Goal: Task Accomplishment & Management: Use online tool/utility

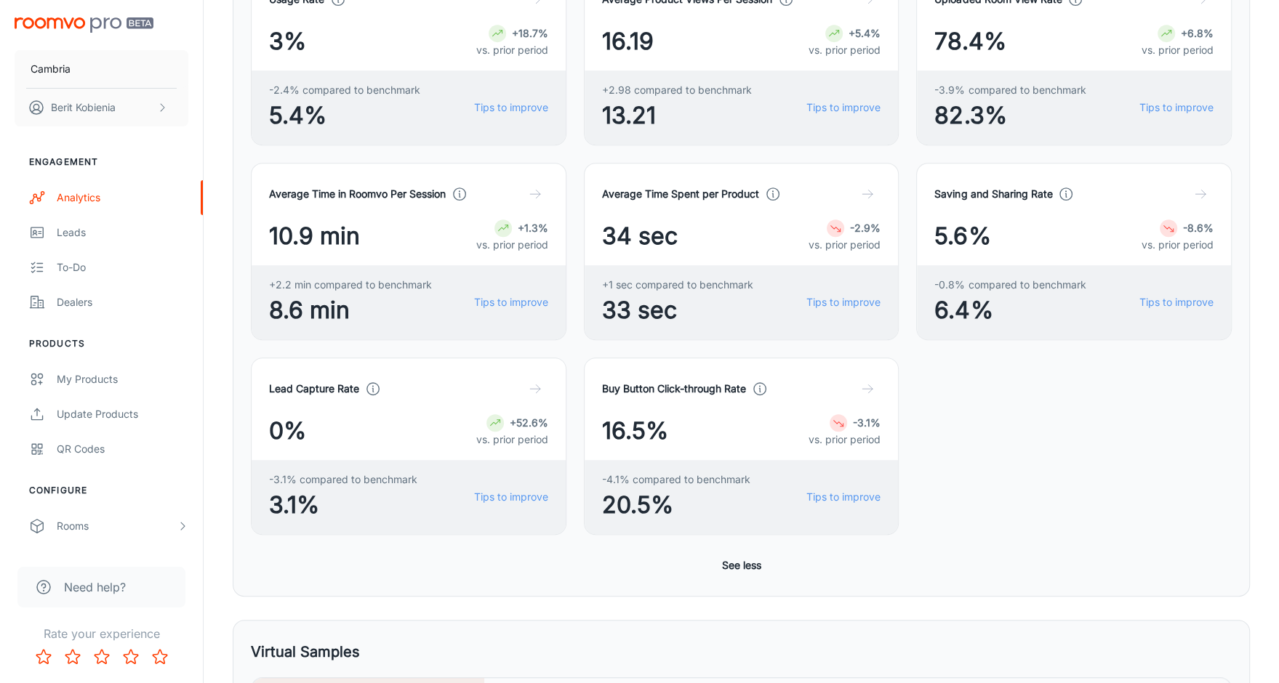
scroll to position [652, 0]
click at [749, 558] on button "See less" at bounding box center [741, 565] width 51 height 26
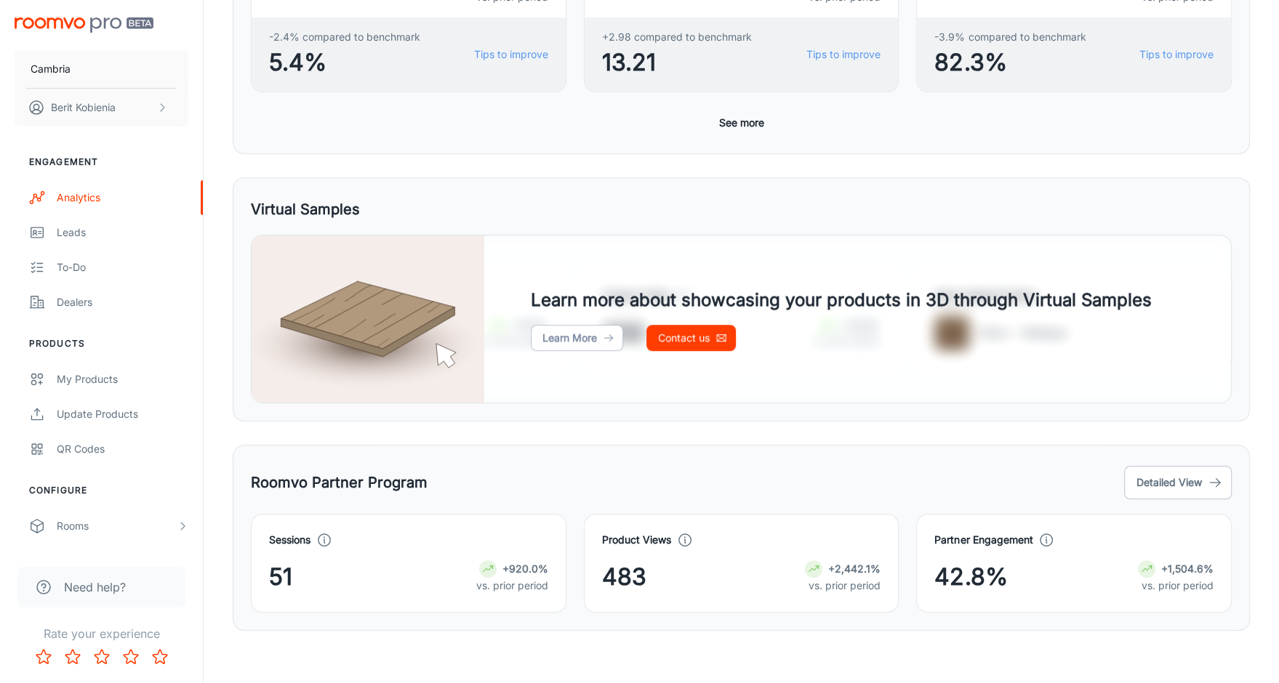
scroll to position [0, 0]
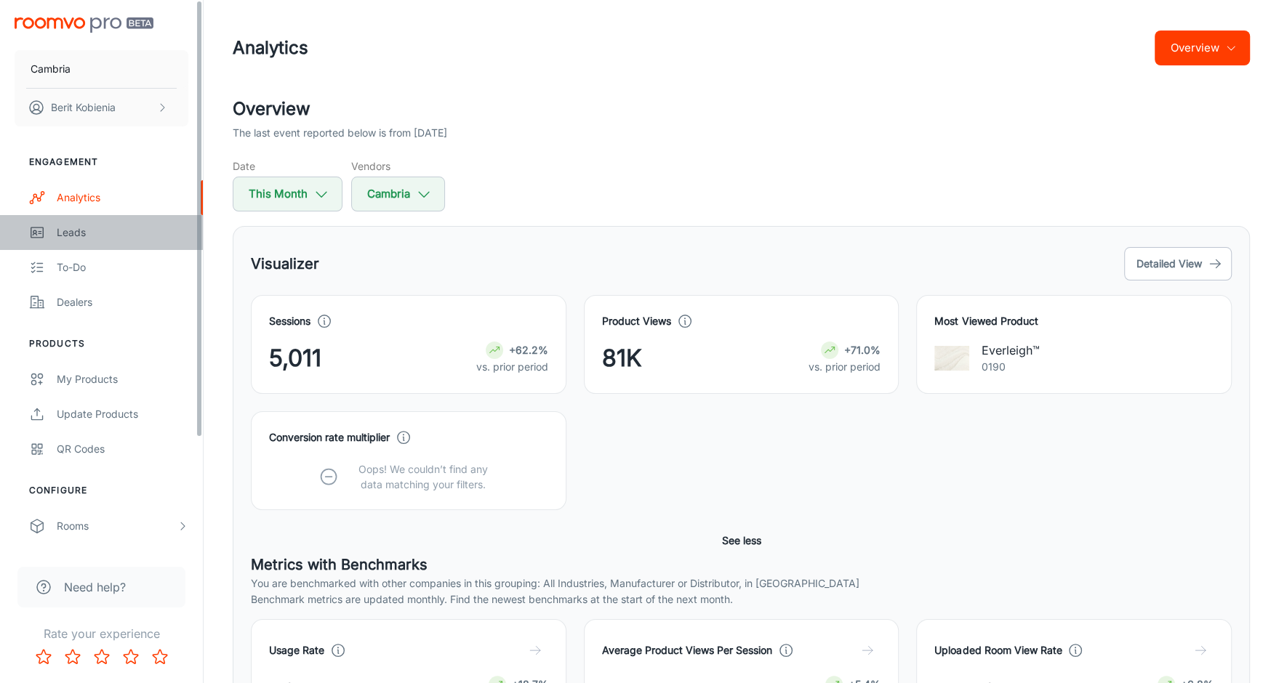
click at [127, 220] on link "Leads" at bounding box center [101, 232] width 203 height 35
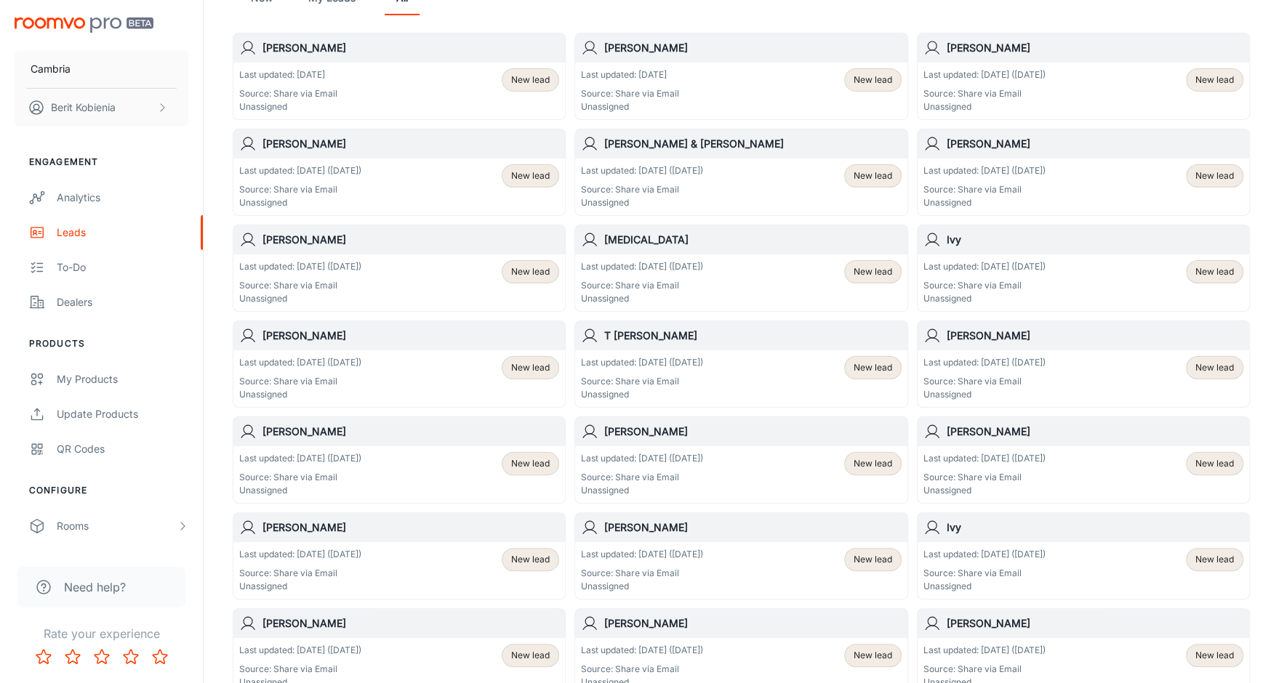
scroll to position [195, 0]
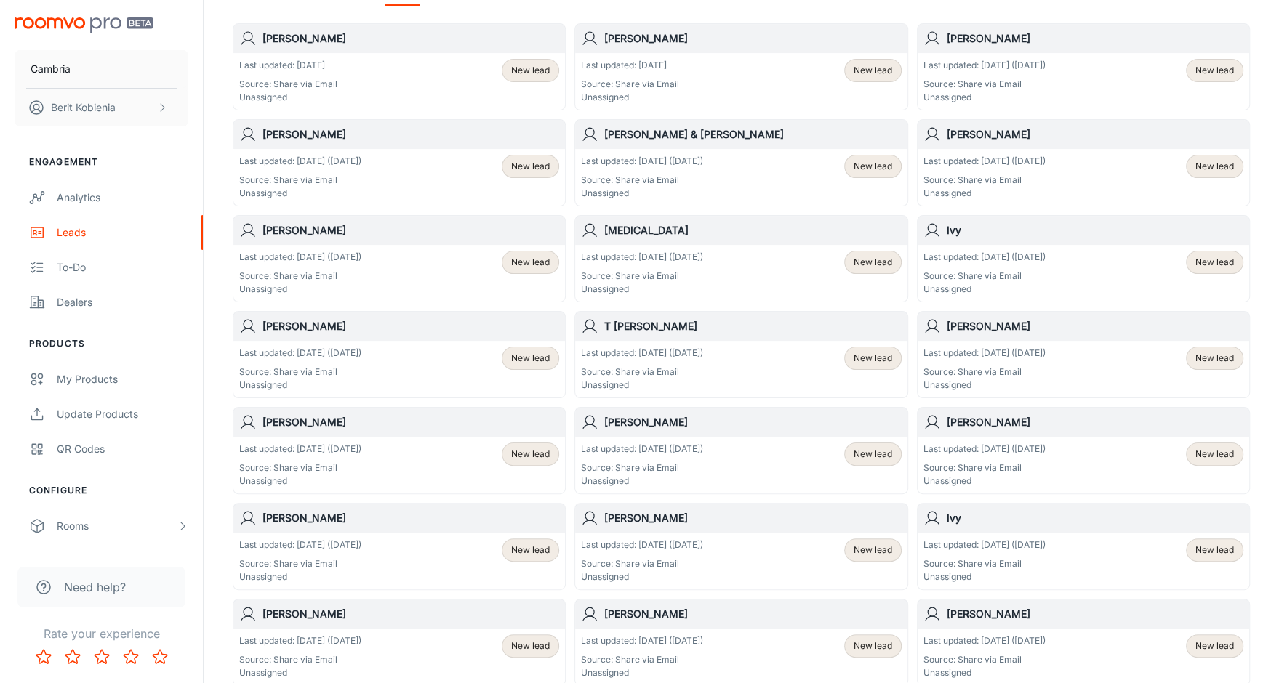
click at [416, 438] on div "Last updated: [DATE] ([DATE]) Source: Share via Email Unassigned New lead" at bounding box center [399, 465] width 332 height 57
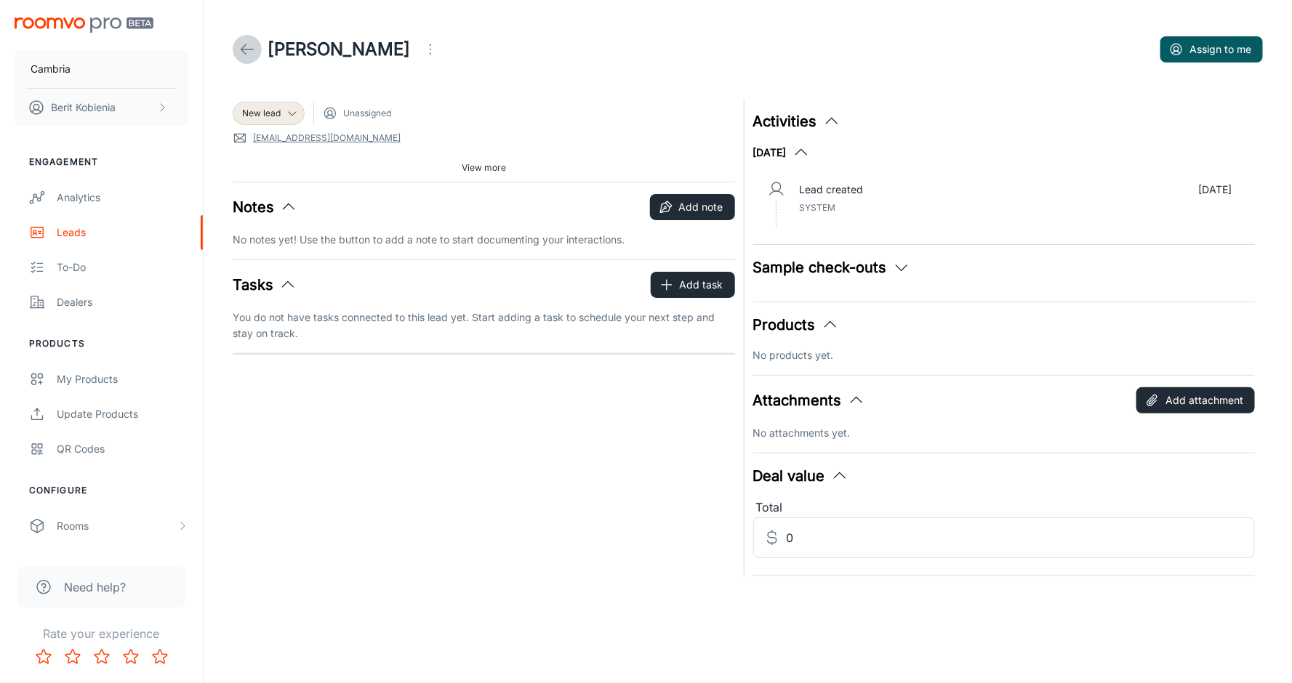
click at [249, 52] on icon at bounding box center [246, 49] width 17 height 17
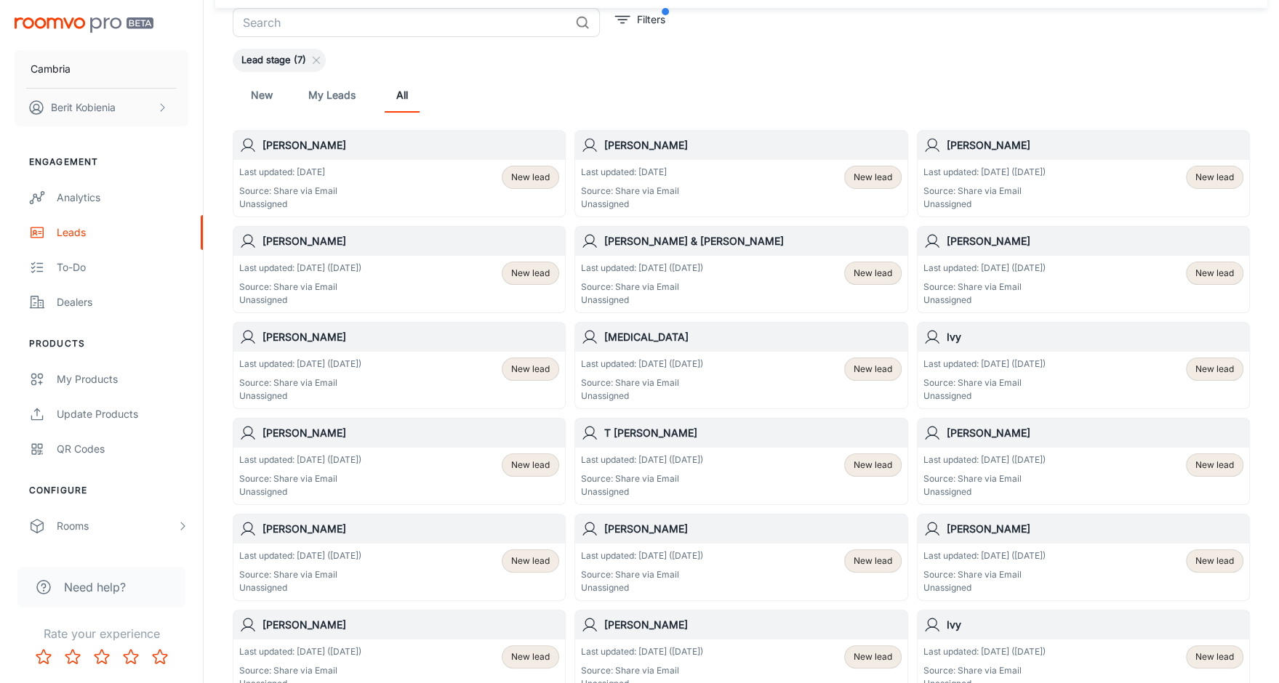
scroll to position [91, 0]
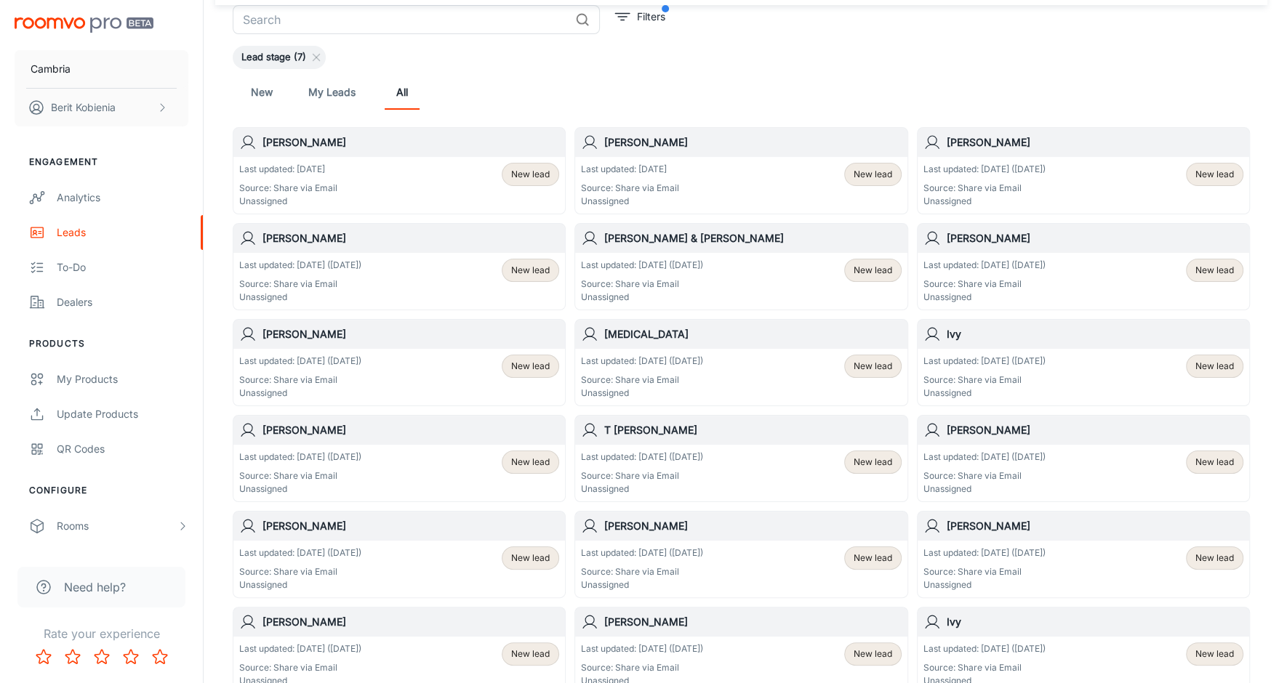
click at [278, 235] on h6 "[PERSON_NAME]" at bounding box center [410, 238] width 297 height 16
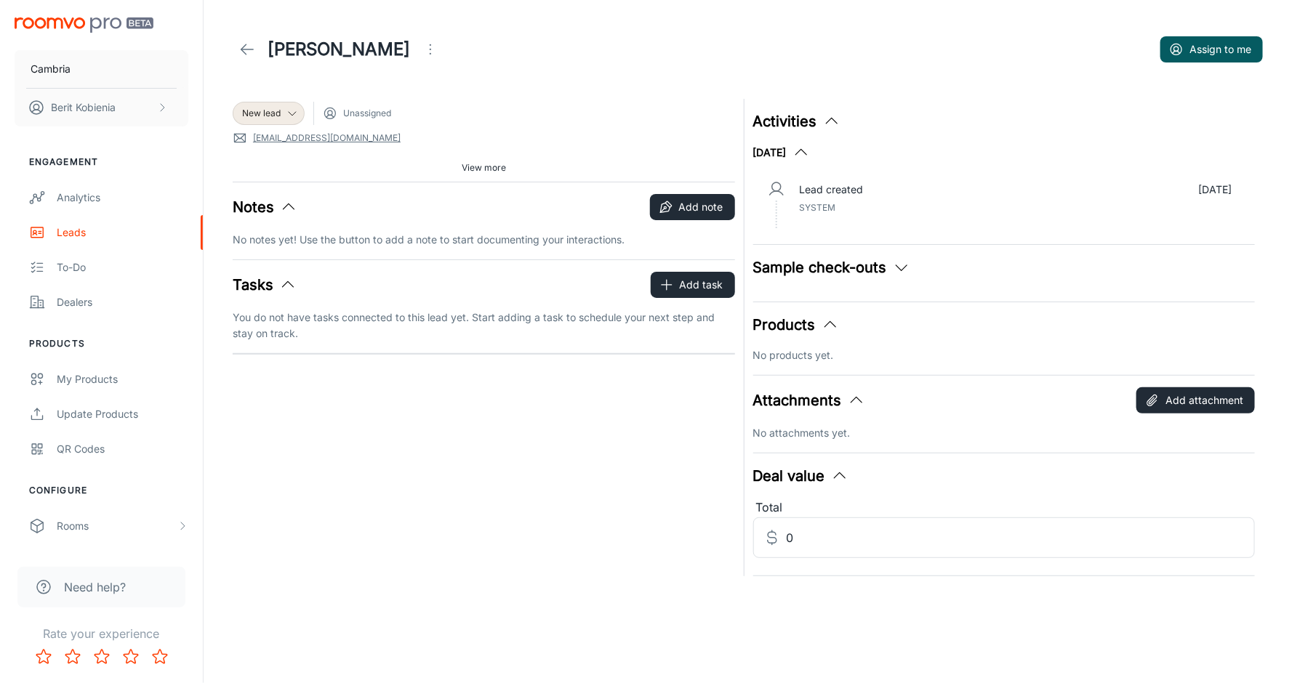
click at [244, 62] on link at bounding box center [247, 49] width 29 height 29
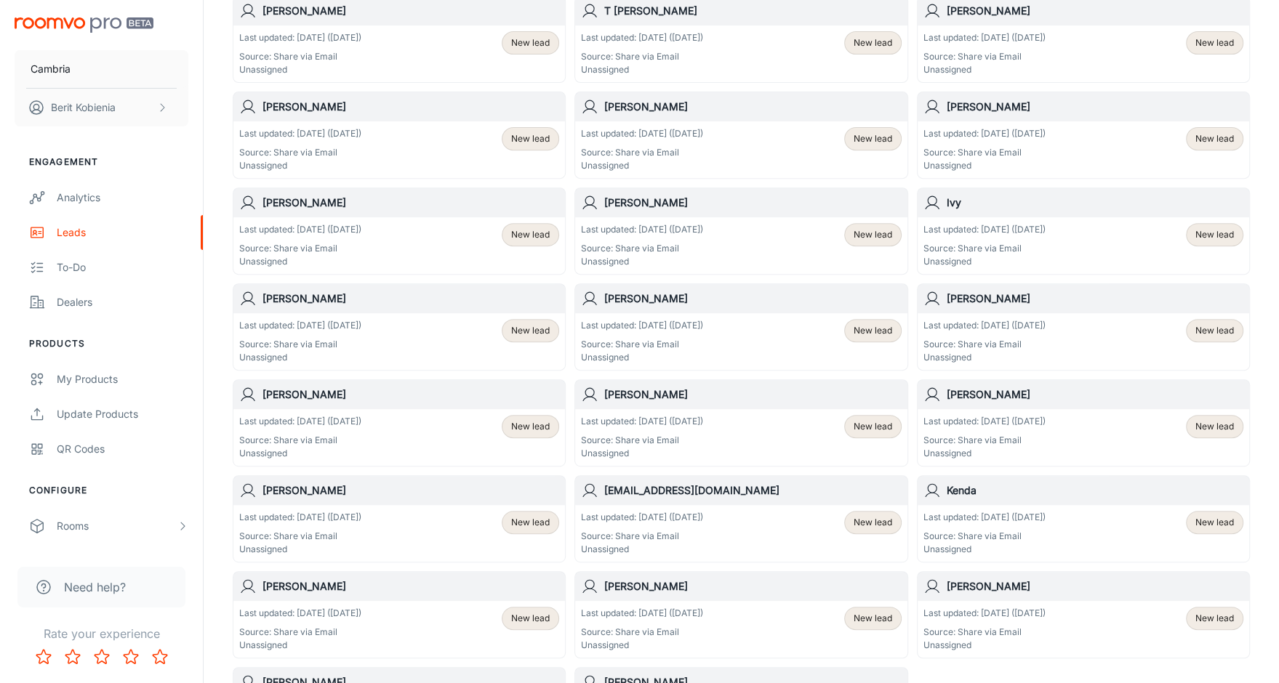
scroll to position [507, 0]
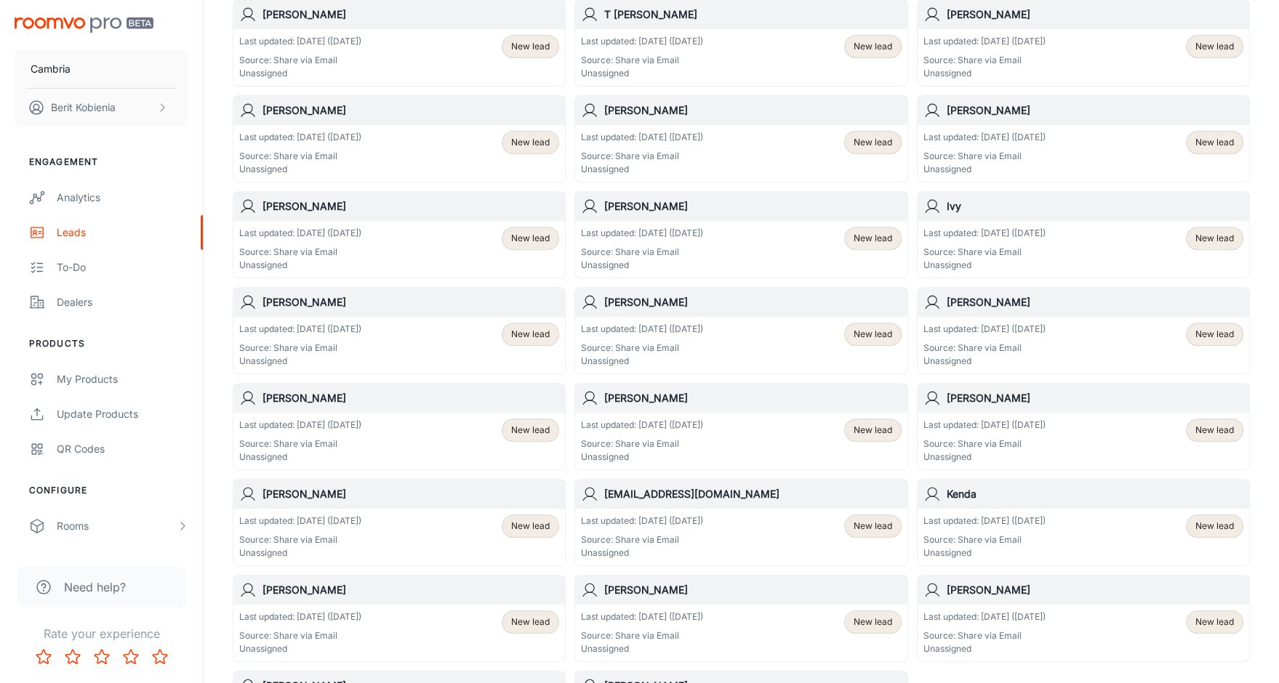
click at [399, 278] on div "Jennifer Roush Last updated: Aug 7 (20 days ago) Source: Share via Email Unassi…" at bounding box center [395, 326] width 342 height 96
click at [313, 342] on p "Source: Share via Email" at bounding box center [300, 348] width 122 height 13
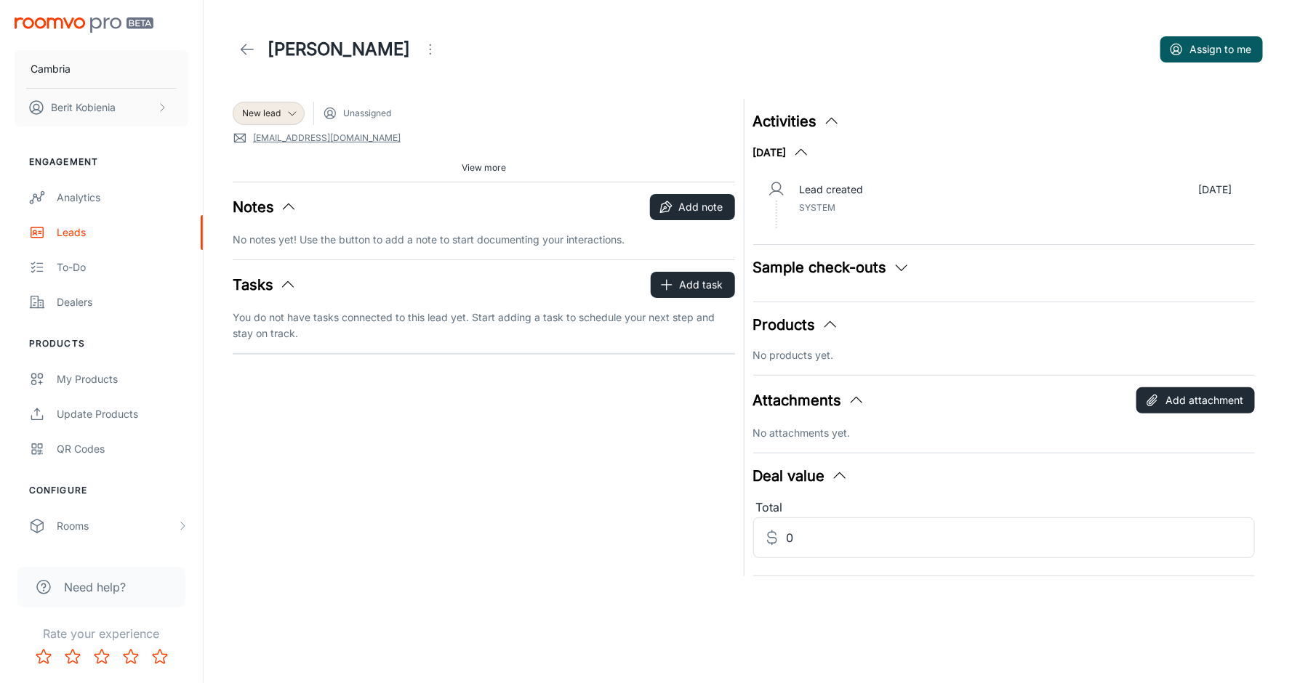
click at [239, 58] on link at bounding box center [247, 49] width 29 height 29
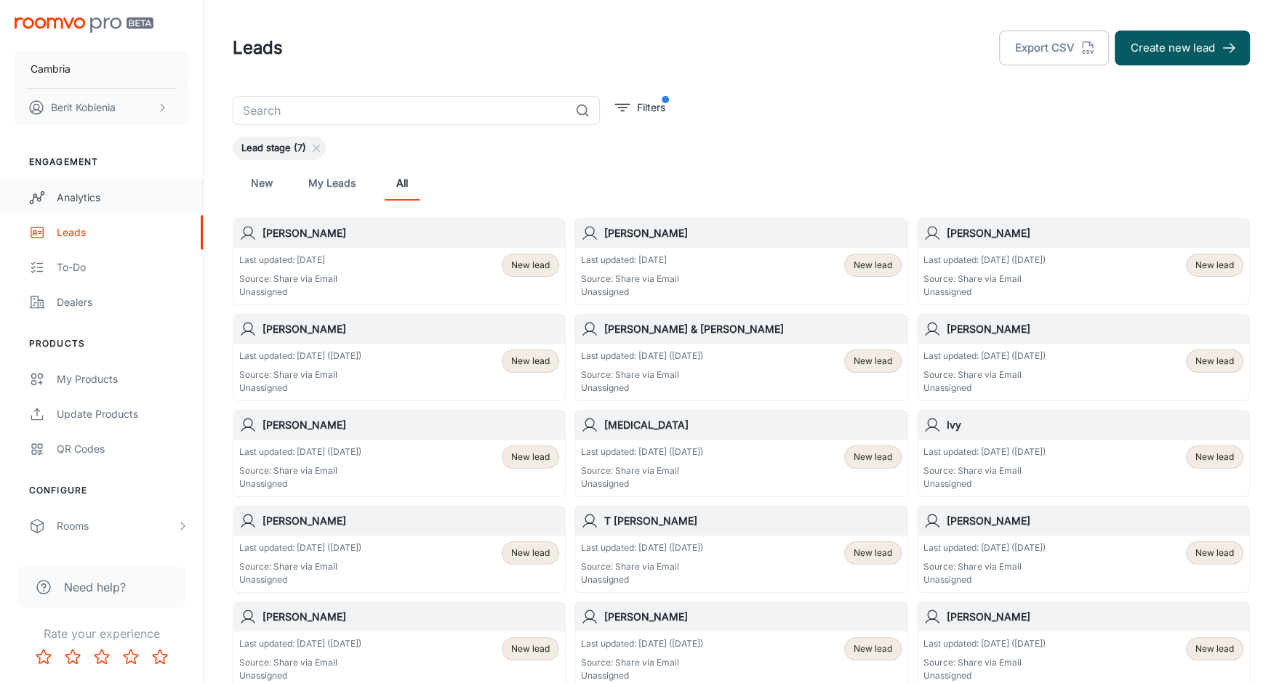
click at [97, 206] on link "Analytics" at bounding box center [101, 197] width 203 height 35
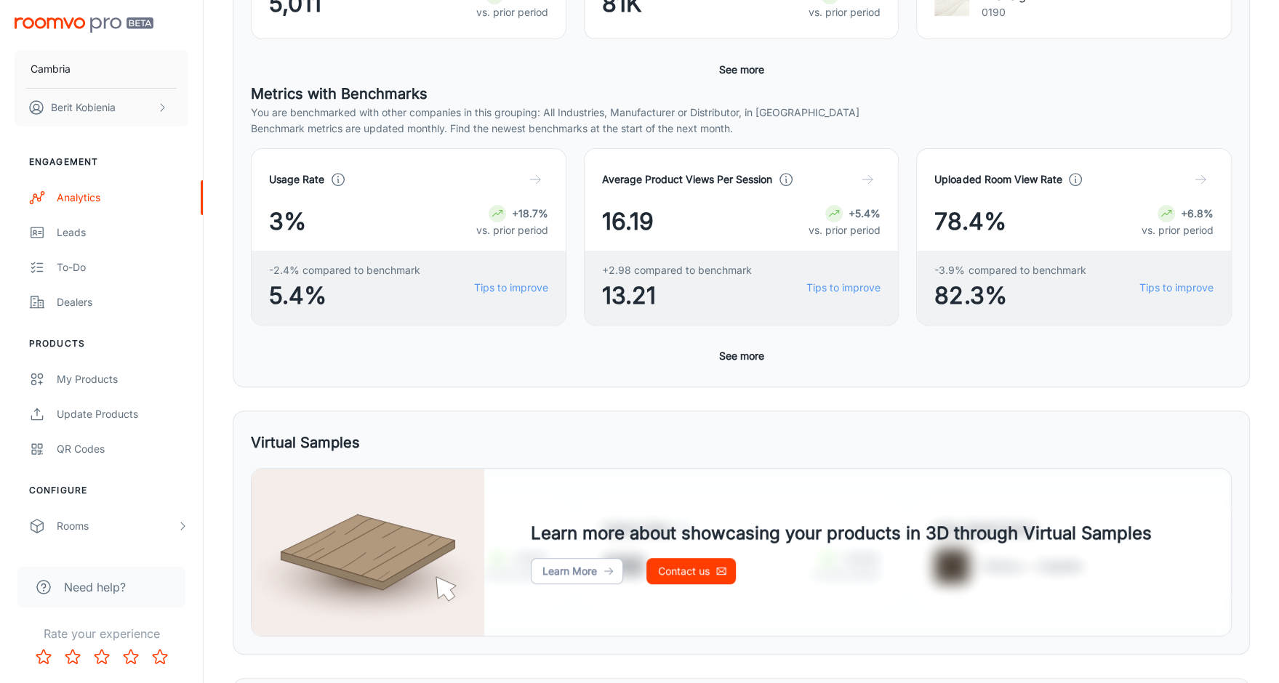
scroll to position [356, 0]
